Goal: Find specific page/section: Find specific page/section

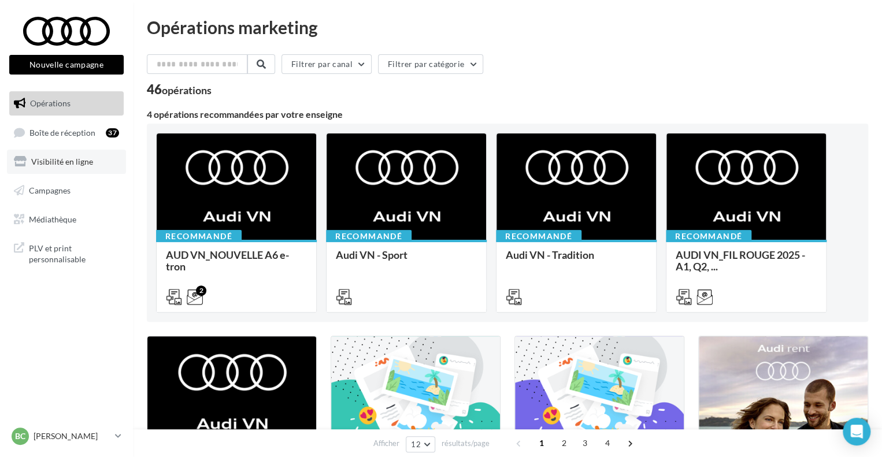
click at [99, 163] on link "Visibilité en ligne" at bounding box center [66, 162] width 119 height 24
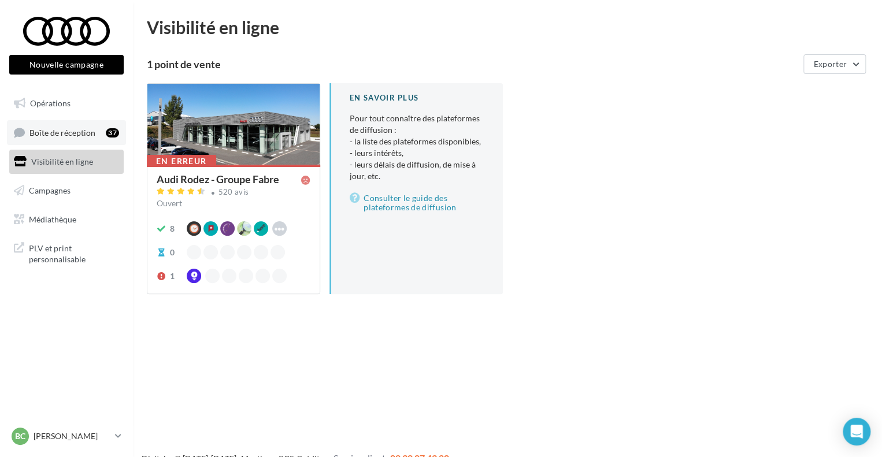
click at [72, 133] on span "Boîte de réception" at bounding box center [62, 132] width 66 height 10
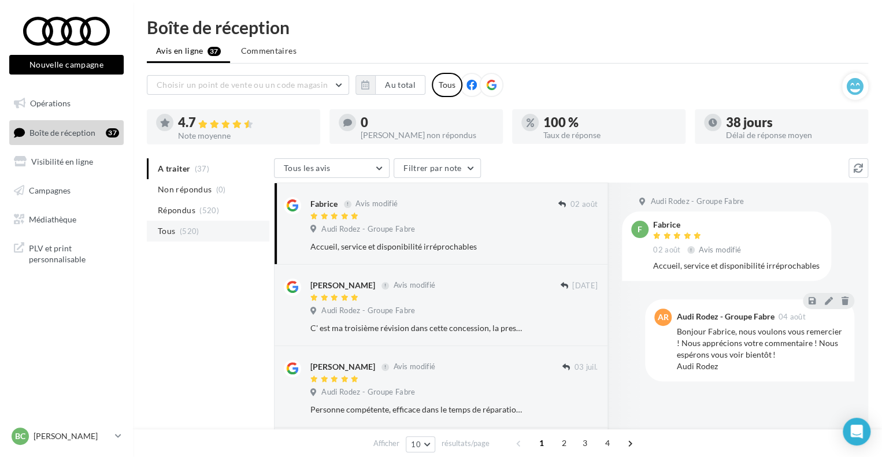
click at [202, 227] on li "Tous (520)" at bounding box center [208, 231] width 122 height 21
